Goal: Task Accomplishment & Management: Manage account settings

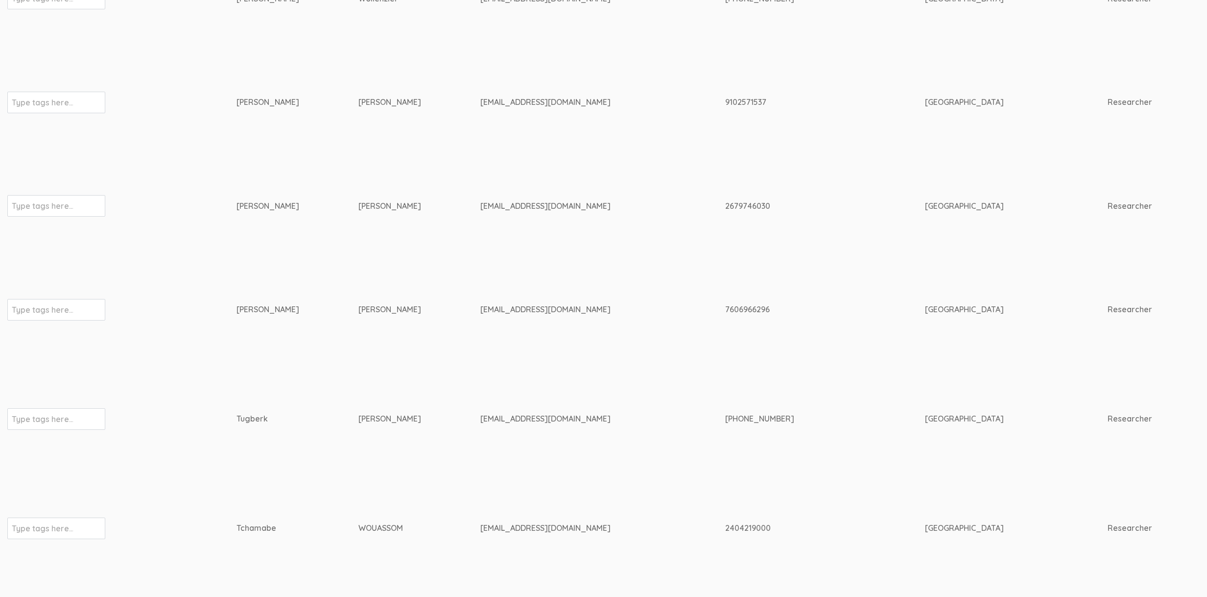
click at [250, 394] on td "Tugberk" at bounding box center [298, 418] width 122 height 115
drag, startPoint x: 224, startPoint y: 290, endPoint x: 241, endPoint y: 310, distance: 25.7
click at [238, 304] on div "Jennifer" at bounding box center [279, 309] width 85 height 11
drag, startPoint x: 235, startPoint y: 296, endPoint x: 230, endPoint y: 436, distance: 140.6
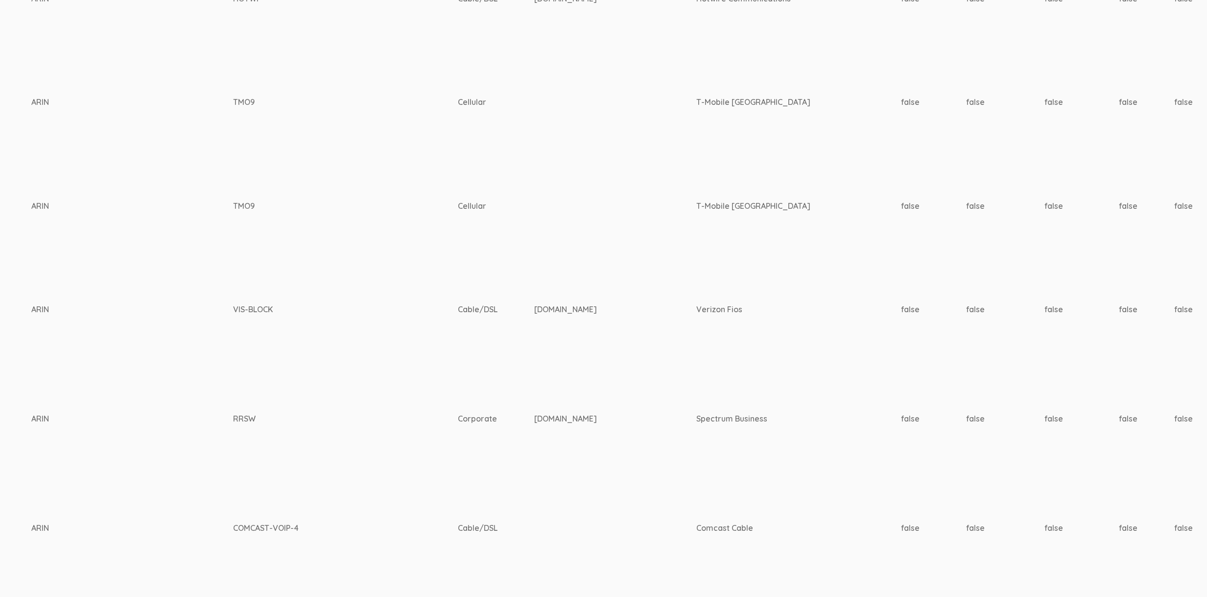
scroll to position [2060, 3126]
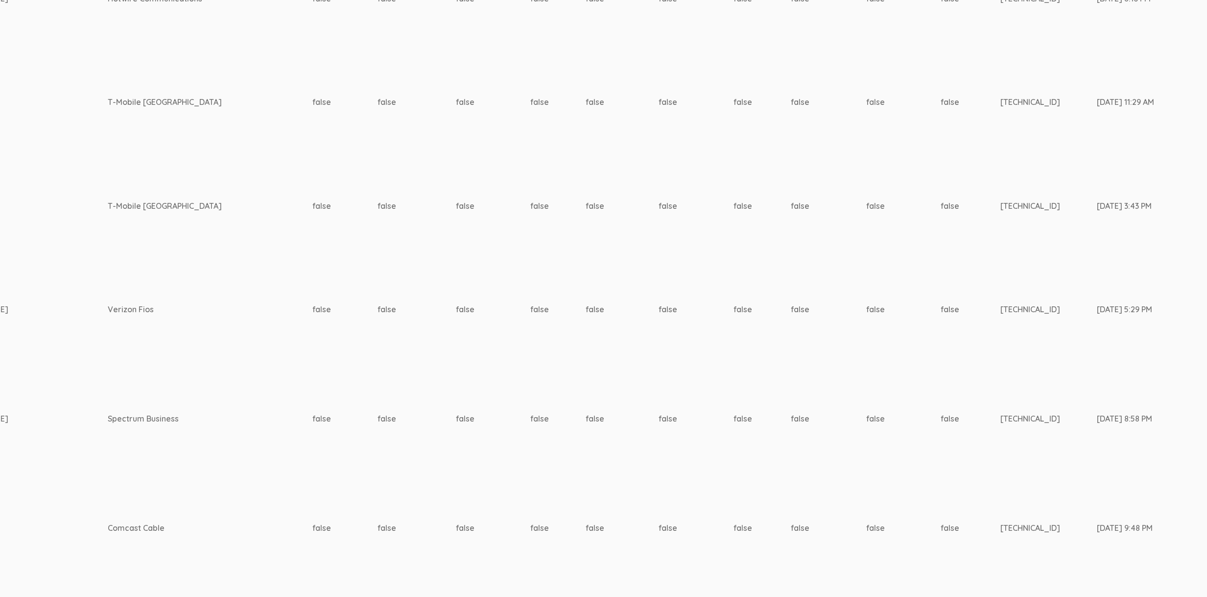
click at [1001, 376] on td "70.116.154.147" at bounding box center [1049, 418] width 96 height 115
click at [1001, 384] on td "70.116.154.147" at bounding box center [1049, 418] width 96 height 115
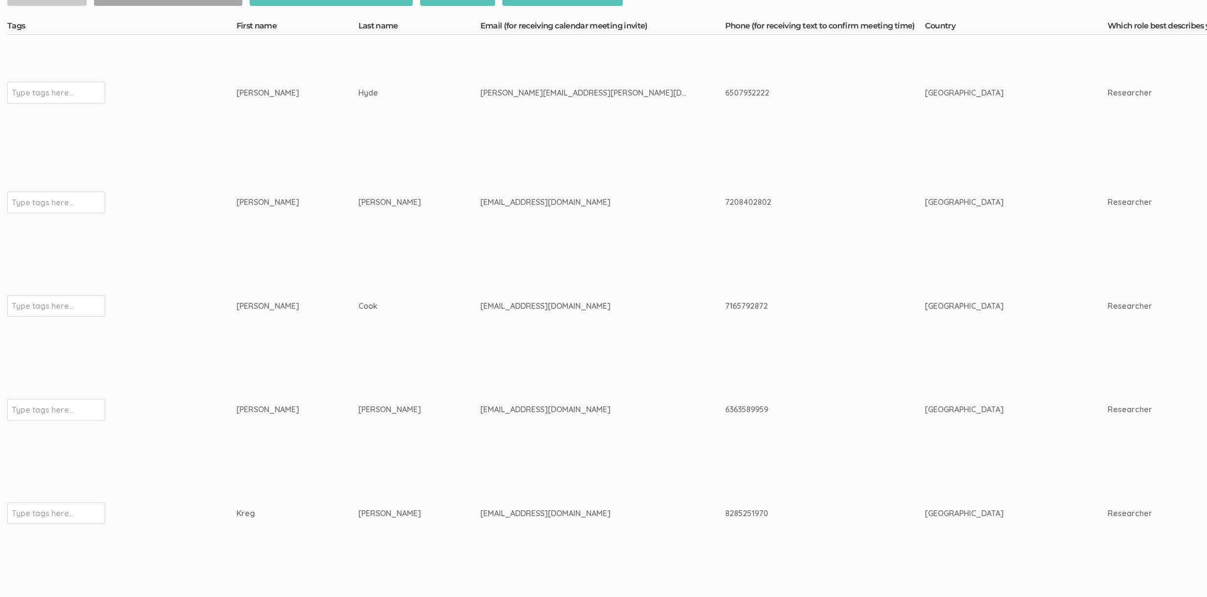
scroll to position [0, 0]
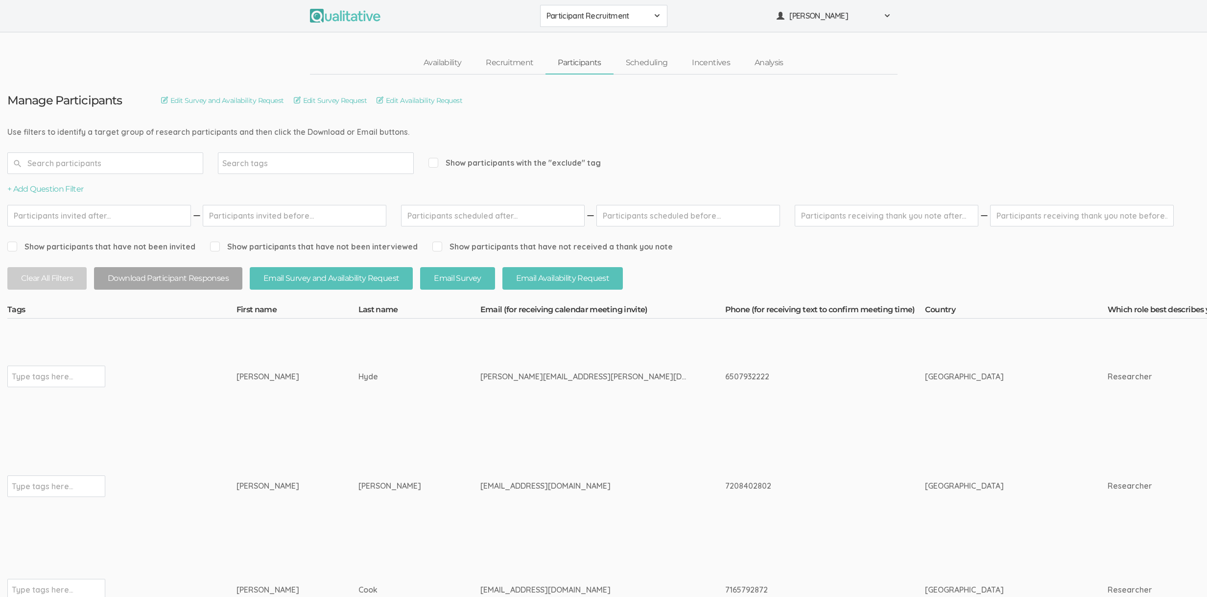
click at [313, 410] on td "David" at bounding box center [298, 376] width 122 height 116
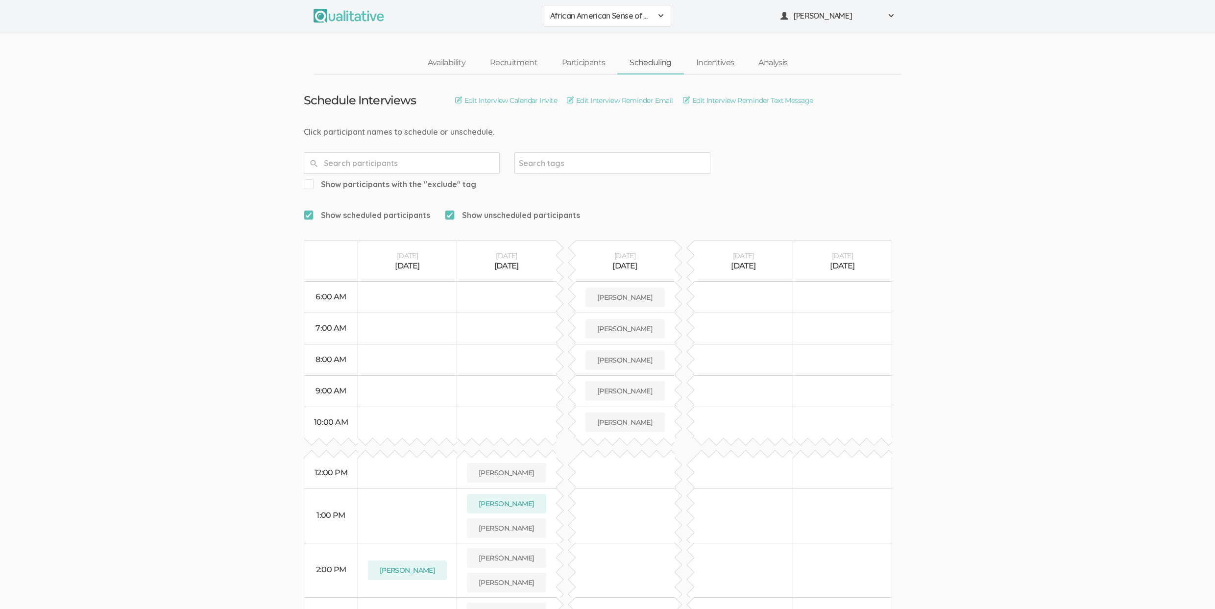
click at [1081, 216] on ui-view "Schedule Interviews Edit Interview Calendar Invite Edit Interview Reminder Emai…" at bounding box center [607, 433] width 1215 height 718
click at [707, 59] on link "Incentives" at bounding box center [715, 62] width 63 height 21
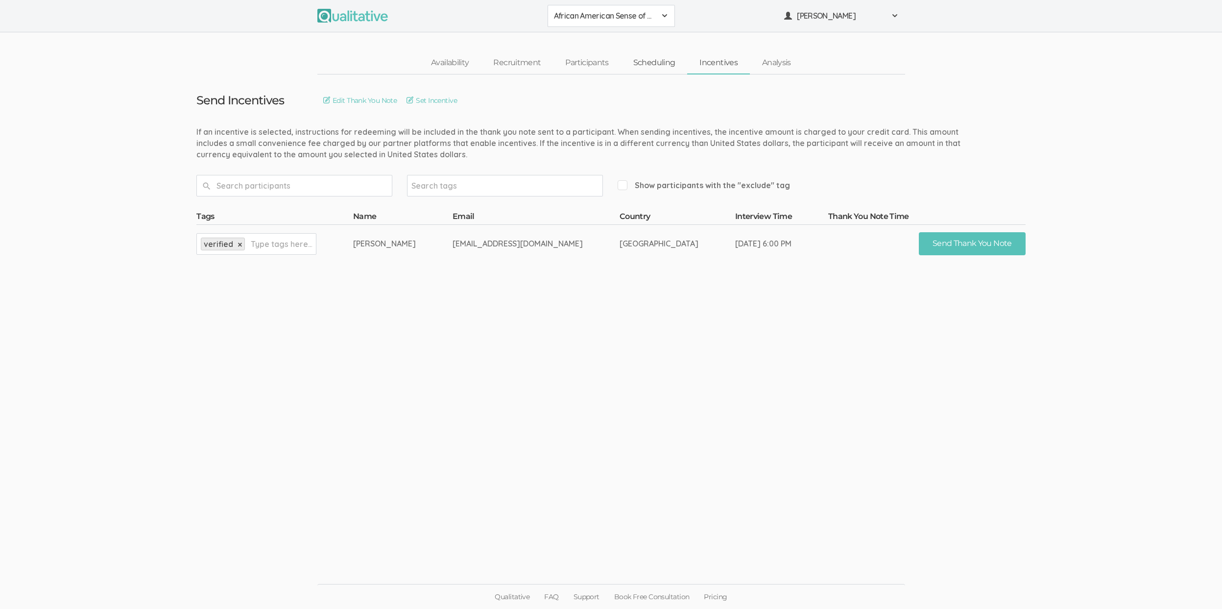
click at [644, 60] on link "Scheduling" at bounding box center [654, 62] width 67 height 21
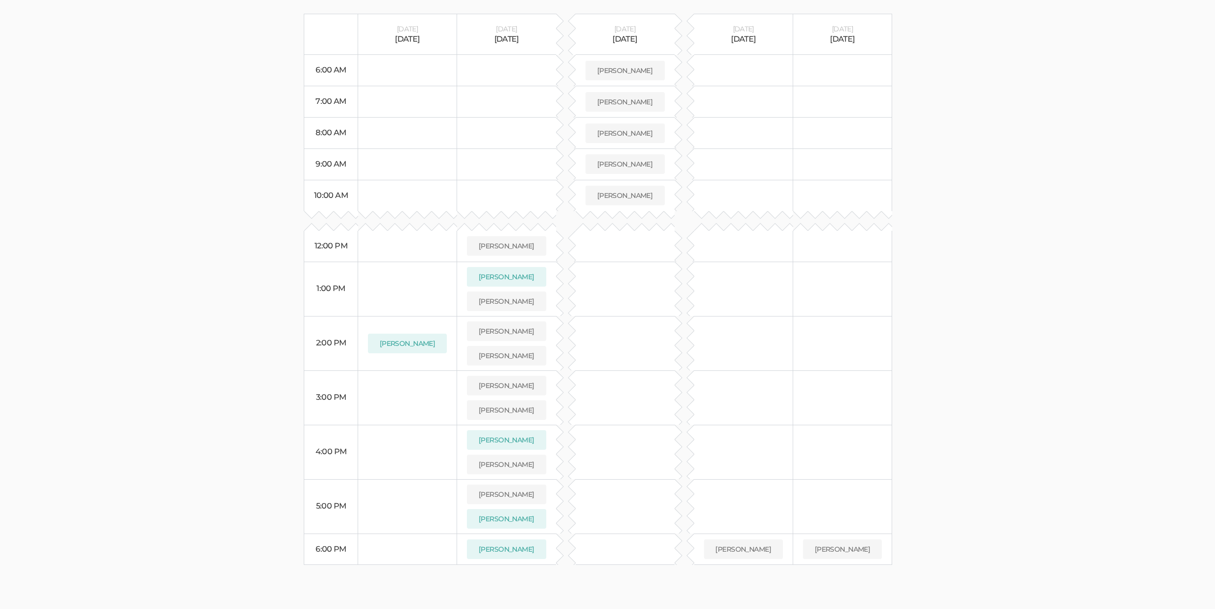
scroll to position [232, 0]
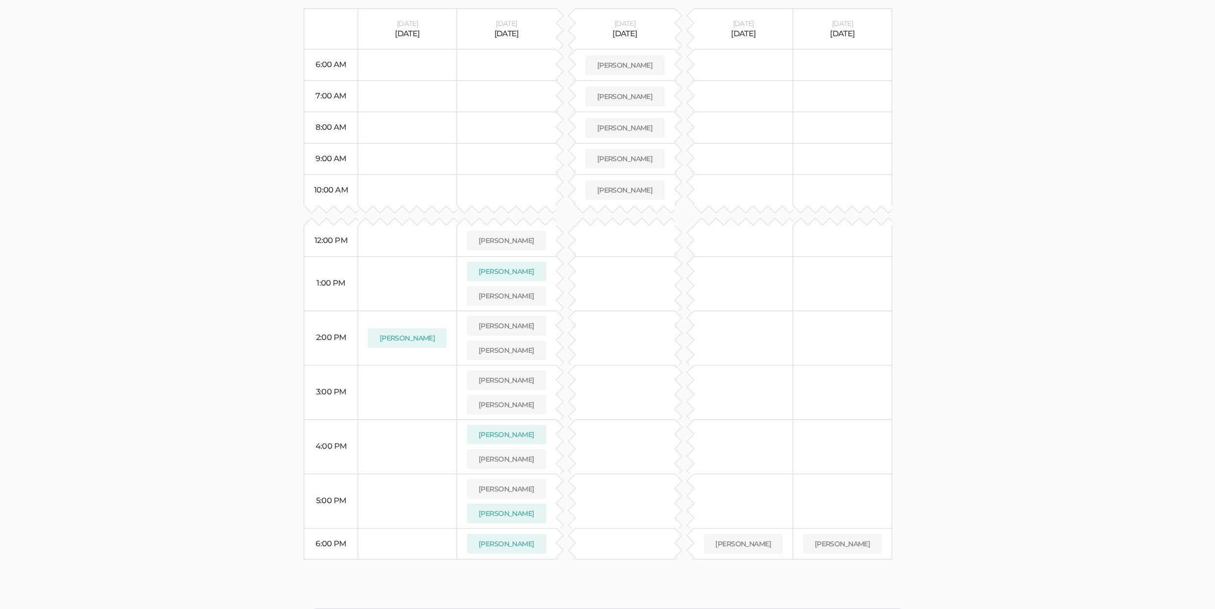
click at [1030, 321] on ui-view "Schedule Interviews Edit Interview Calendar Invite Edit Interview Reminder Emai…" at bounding box center [607, 201] width 1215 height 718
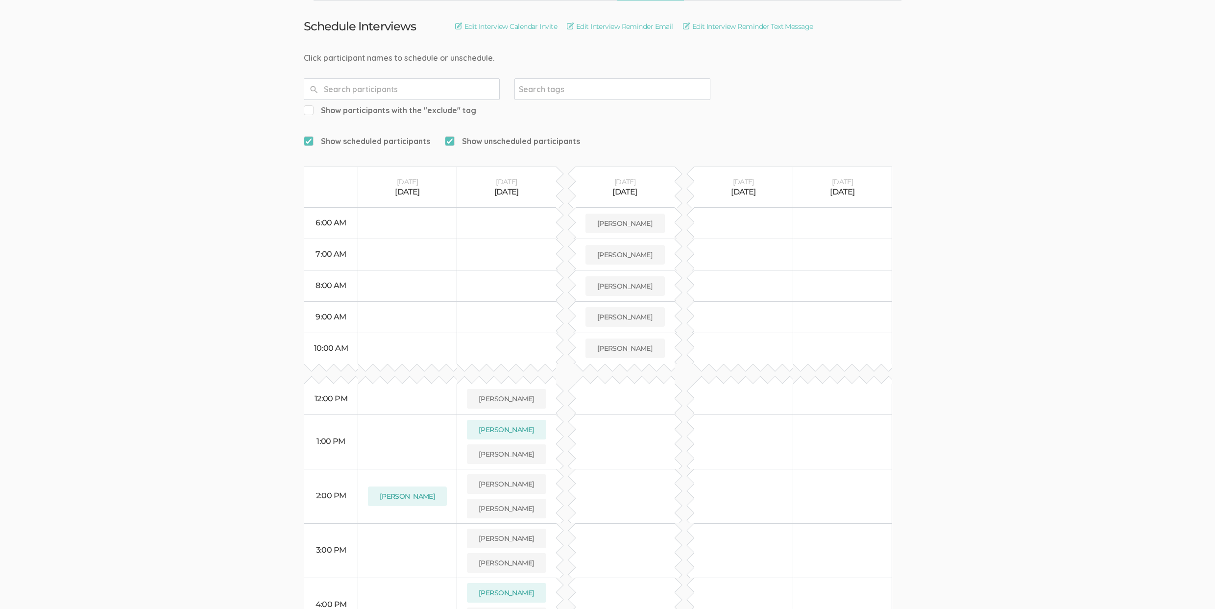
scroll to position [0, 0]
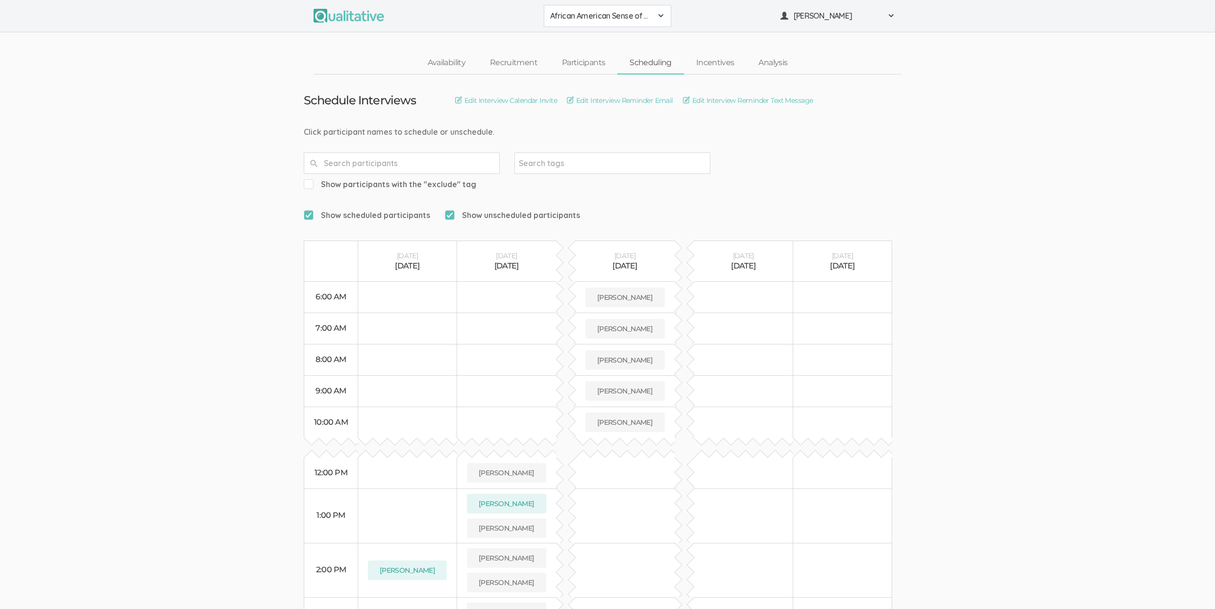
click at [191, 290] on ui-view "Schedule Interviews Edit Interview Calendar Invite Edit Interview Reminder Emai…" at bounding box center [607, 433] width 1215 height 718
click at [151, 209] on ui-view "Schedule Interviews Edit Interview Calendar Invite Edit Interview Reminder Emai…" at bounding box center [607, 433] width 1215 height 718
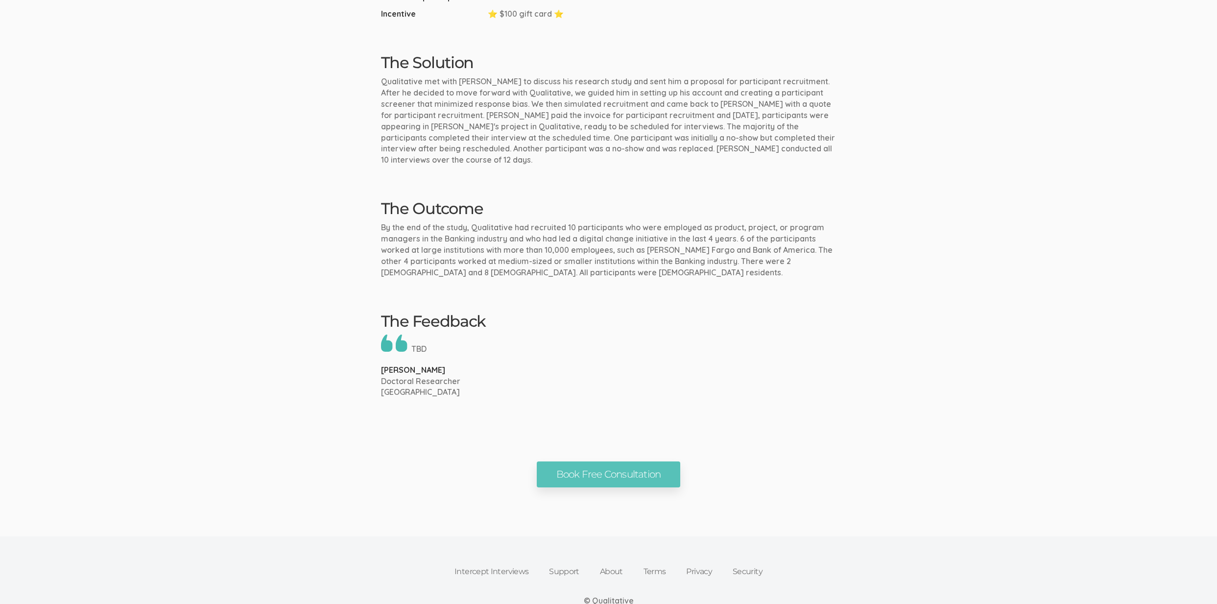
scroll to position [709, 0]
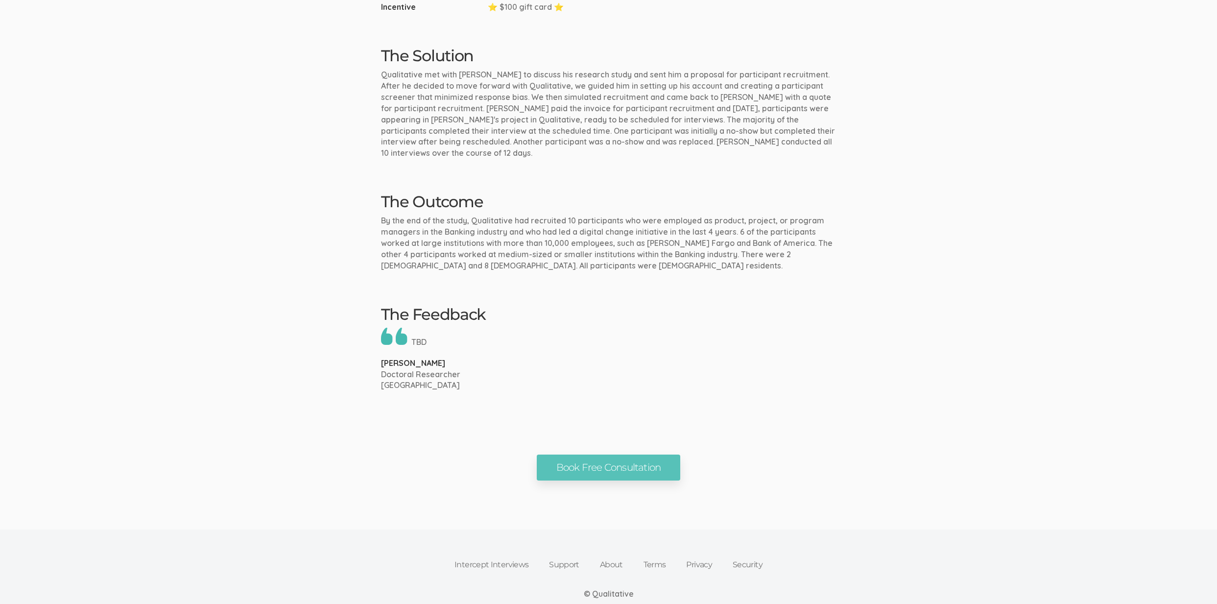
scroll to position [723, 0]
